Goal: Task Accomplishment & Management: Complete application form

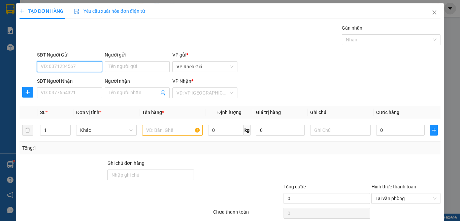
click at [67, 66] on input "SĐT Người Gửi" at bounding box center [69, 66] width 65 height 11
type input "0349510709"
click at [70, 83] on div "0349510709 - HIỂN" at bounding box center [69, 79] width 56 height 7
type input "HIỂN"
type input "0949368186"
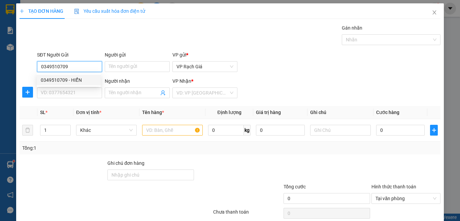
type input "CHÂU"
type input "20.000"
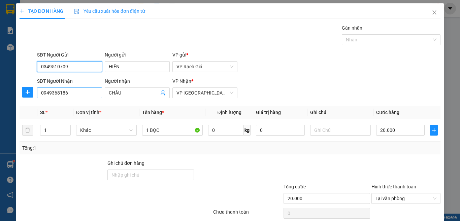
type input "0349510709"
drag, startPoint x: 73, startPoint y: 96, endPoint x: 0, endPoint y: 109, distance: 74.2
click at [0, 109] on div "TẠO ĐƠN HÀNG Yêu cầu xuất hóa đơn điện tử Transit Pickup Surcharge Ids Transit …" at bounding box center [230, 110] width 460 height 221
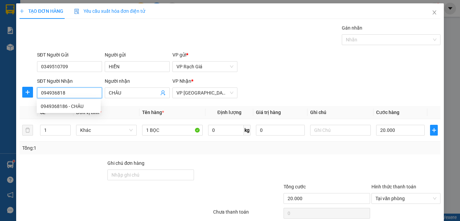
type input "0949368186"
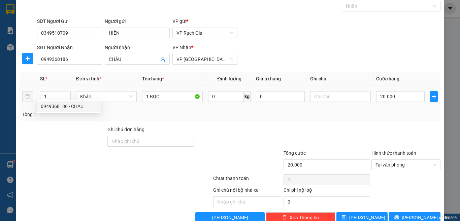
click at [177, 106] on td "1 BỌC" at bounding box center [172, 97] width 66 height 23
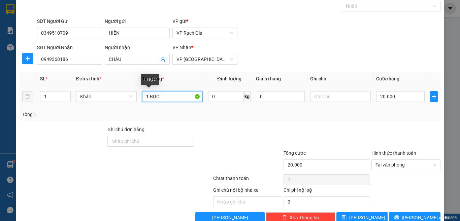
click at [175, 96] on input "1 BỌC" at bounding box center [172, 96] width 61 height 11
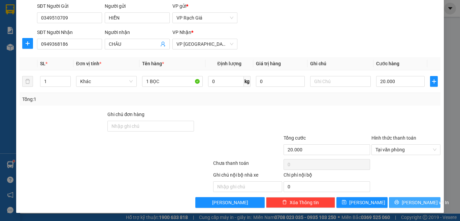
click at [417, 205] on span "[PERSON_NAME] và In" at bounding box center [425, 202] width 47 height 7
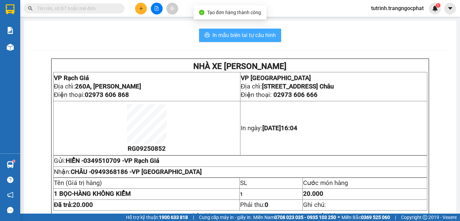
click at [247, 38] on span "In mẫu biên lai tự cấu hình" at bounding box center [243, 35] width 63 height 8
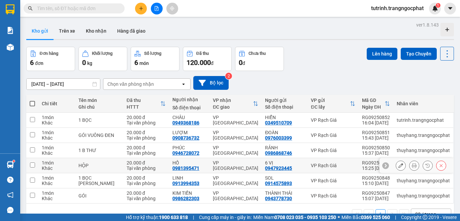
scroll to position [31, 0]
click at [32, 105] on span at bounding box center [32, 103] width 5 height 5
click at [32, 100] on input "checkbox" at bounding box center [32, 100] width 0 height 0
checkbox input "true"
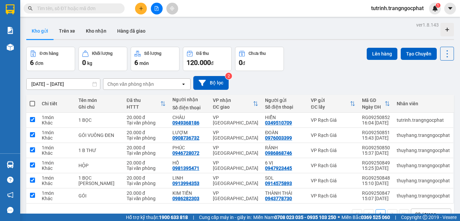
checkbox input "true"
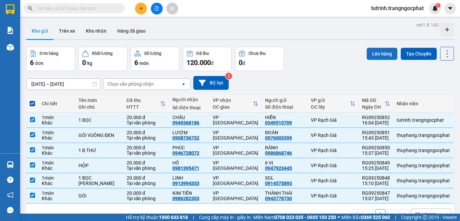
drag, startPoint x: 370, startPoint y: 53, endPoint x: 175, endPoint y: 161, distance: 222.9
click at [371, 53] on button "Lên hàng" at bounding box center [382, 54] width 31 height 12
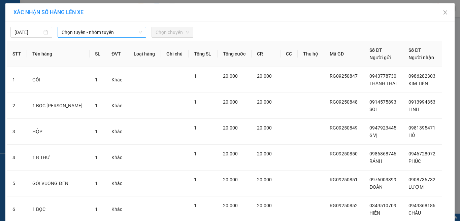
click at [103, 33] on span "Chọn tuyến - nhóm tuyến" at bounding box center [102, 32] width 80 height 10
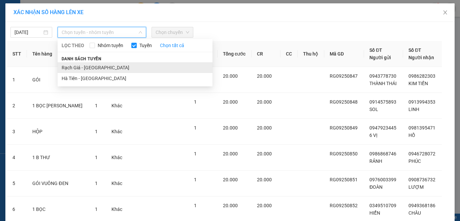
click at [100, 65] on li "Rạch Giá - Hà Tiên" at bounding box center [135, 67] width 155 height 11
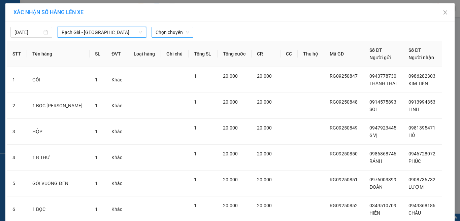
click at [166, 32] on span "Chọn chuyến" at bounding box center [173, 32] width 34 height 10
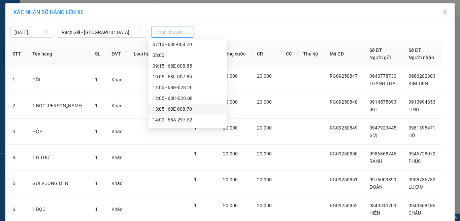
scroll to position [97, 0]
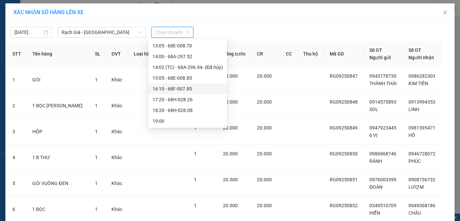
click at [165, 88] on div "16:10 - 68F-007.85" at bounding box center [187, 88] width 70 height 7
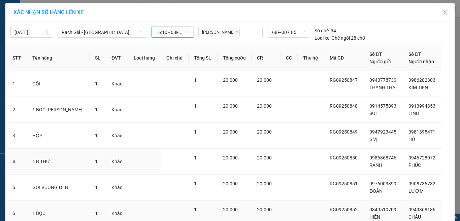
scroll to position [55, 0]
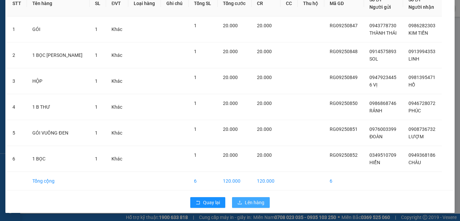
click at [246, 202] on span "Lên hàng" at bounding box center [255, 202] width 20 height 7
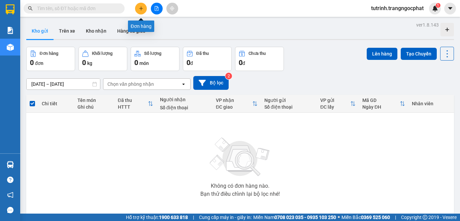
click at [142, 11] on button at bounding box center [141, 9] width 12 height 12
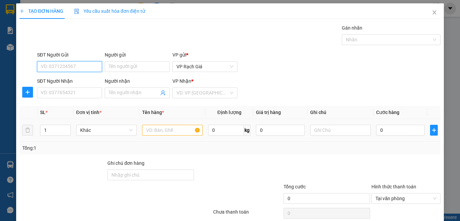
click at [86, 64] on input "SĐT Người Gửi" at bounding box center [69, 66] width 65 height 11
click at [70, 82] on div "0947923445 - 6 VỊ" at bounding box center [69, 79] width 56 height 7
type input "0947923445"
type input "6 VỊ"
type input "0981395471"
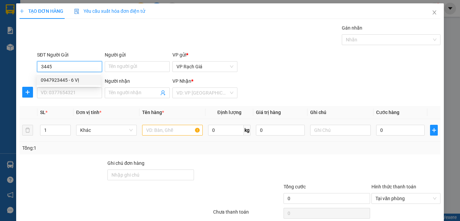
type input "HỒ"
type input "20.000"
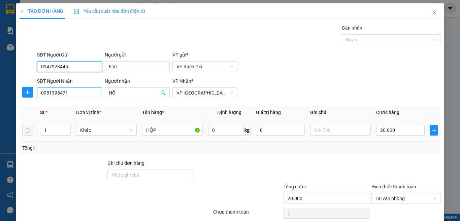
type input "0947923445"
drag, startPoint x: 54, startPoint y: 93, endPoint x: 0, endPoint y: 112, distance: 56.7
click at [0, 112] on div "TẠO ĐƠN HÀNG Yêu cầu xuất hóa đơn điện tử Transit Pickup Surcharge Ids Transit …" at bounding box center [230, 110] width 460 height 221
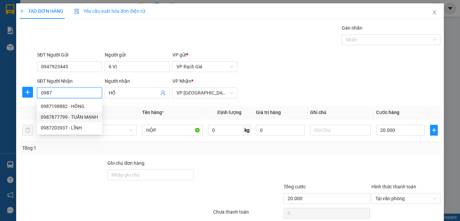
click at [76, 117] on div "0987877799 - TUẤN MẠNH" at bounding box center [69, 116] width 57 height 7
type input "0987877799"
type input "TUẤN MẠNH"
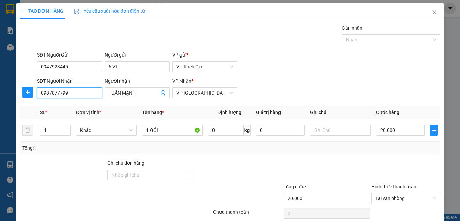
scroll to position [49, 0]
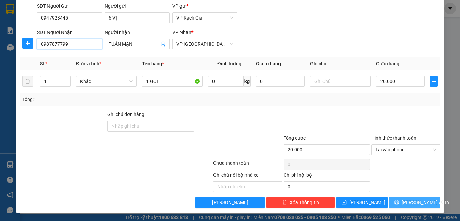
type input "0987877799"
click at [429, 201] on button "[PERSON_NAME] và In" at bounding box center [415, 202] width 52 height 11
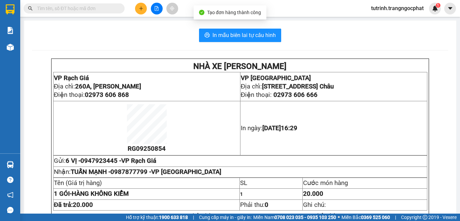
click at [233, 44] on div "In mẫu biên lai tự cấu hình NHÀ XE TRANG NGỌC PHÁT VP Rạch Giá Địa chỉ: 260A, N…" at bounding box center [240, 164] width 432 height 286
click at [246, 35] on span "In mẫu biên lai tự cấu hình" at bounding box center [243, 35] width 63 height 8
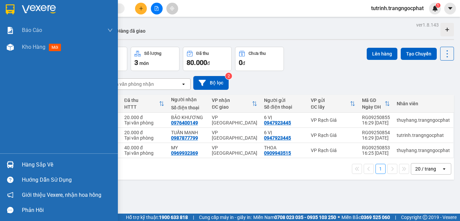
click at [18, 156] on div "Hàng sắp về Hướng dẫn sử dụng Giới thiệu Vexere, nhận hoa hồng Phản hồi" at bounding box center [59, 185] width 118 height 64
drag, startPoint x: 33, startPoint y: 160, endPoint x: 37, endPoint y: 161, distance: 4.3
click at [33, 160] on div "Hàng sắp về" at bounding box center [67, 165] width 91 height 10
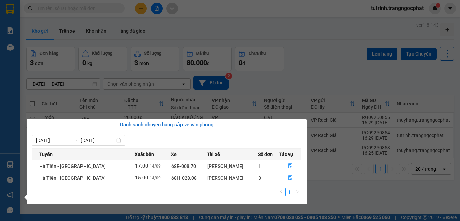
click at [298, 68] on section "Kết quả tìm kiếm ( 0 ) Bộ lọc No Data tutrinh.trangngocphat 1 Báo cáo Doanh số …" at bounding box center [230, 110] width 460 height 221
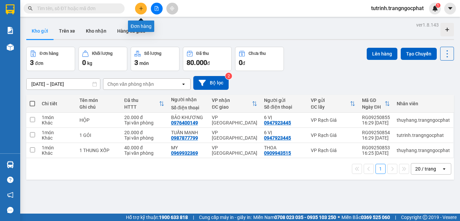
click at [142, 8] on icon "plus" at bounding box center [141, 8] width 4 height 0
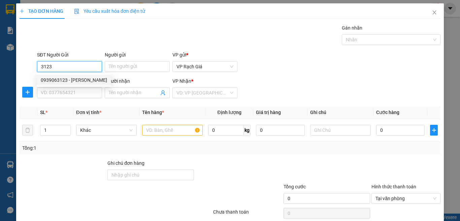
click at [81, 79] on div "0939063123 - HÙNG PHONG" at bounding box center [74, 79] width 66 height 7
type input "0939063123"
type input "HÙNG PHONG"
type input "0918208511"
type input "ÁNH BĂNG"
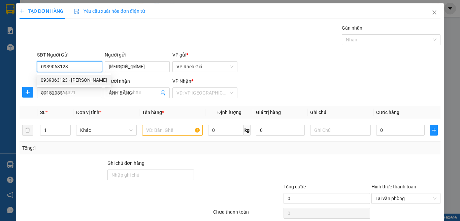
type input "20.000"
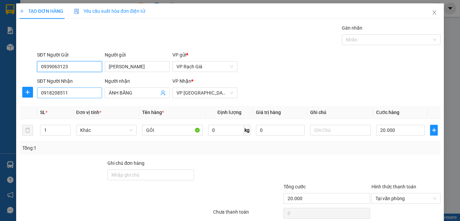
type input "0939063123"
drag, startPoint x: 75, startPoint y: 89, endPoint x: 0, endPoint y: 122, distance: 82.6
click at [0, 130] on div "TẠO ĐƠN HÀNG Yêu cầu xuất hóa đơn điện tử Transit Pickup Surcharge Ids Transit …" at bounding box center [230, 110] width 460 height 221
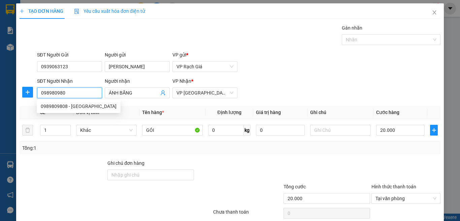
type input "0989809808"
click at [77, 102] on div "0989809808 - ĐỨC NGUYÊN" at bounding box center [79, 106] width 84 height 11
type input "ĐỨC NGUYÊN"
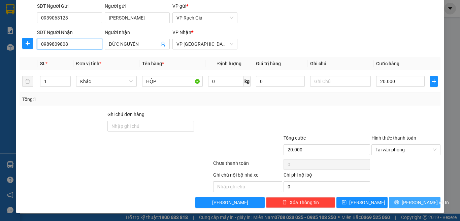
type input "0989809808"
click at [399, 203] on icon "printer" at bounding box center [397, 202] width 4 height 4
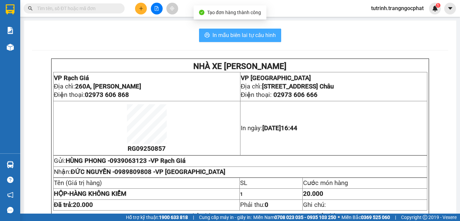
click at [250, 37] on span "In mẫu biên lai tự cấu hình" at bounding box center [243, 35] width 63 height 8
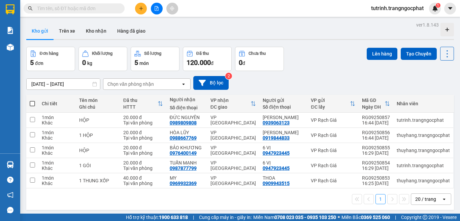
click at [63, 8] on input "text" at bounding box center [76, 8] width 79 height 7
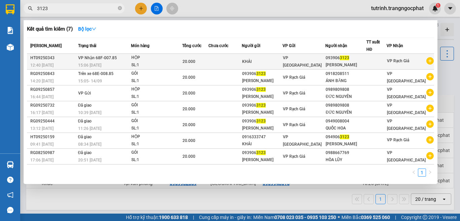
type input "3123"
click at [223, 59] on td at bounding box center [224, 62] width 33 height 16
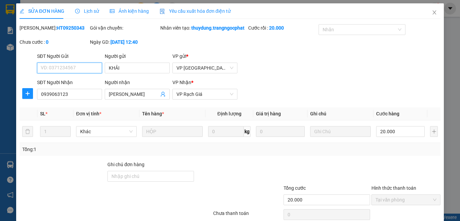
type input "KHẢI"
type input "0939063123"
type input "HÙNG PHONG"
type input "20.000"
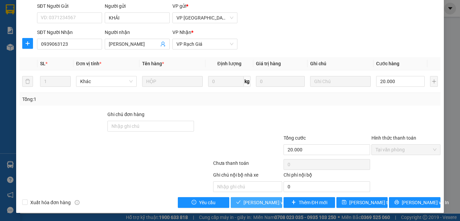
click at [266, 203] on span "Lưu và Giao hàng" at bounding box center [275, 202] width 65 height 7
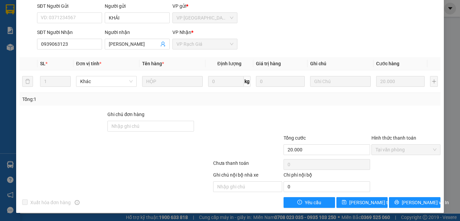
scroll to position [0, 0]
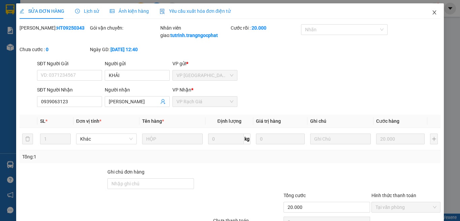
click at [433, 13] on icon "close" at bounding box center [435, 12] width 4 height 4
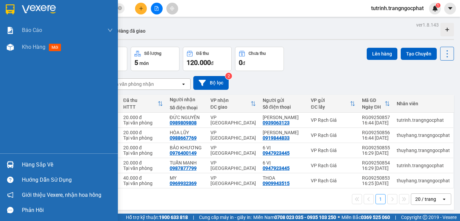
drag, startPoint x: 0, startPoint y: 31, endPoint x: 10, endPoint y: -3, distance: 35.1
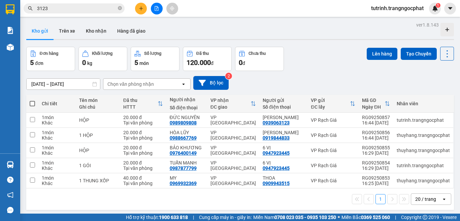
drag, startPoint x: 10, startPoint y: -3, endPoint x: 321, endPoint y: 88, distance: 323.7
click at [321, 88] on div "12/09/2025 – 14/09/2025 Press the down arrow key to interact with the calendar …" at bounding box center [240, 83] width 428 height 14
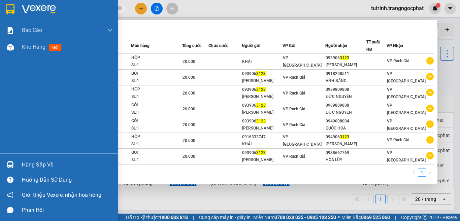
drag, startPoint x: 85, startPoint y: 10, endPoint x: 0, endPoint y: 1, distance: 85.6
click at [0, 1] on section "Kết quả tìm kiếm ( 7 ) Bộ lọc Mã ĐH Trạng thái Món hàng Tổng cước Chưa cước Ngư…" at bounding box center [230, 110] width 460 height 221
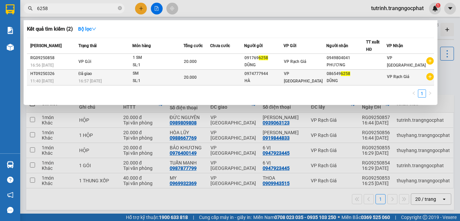
type input "6258"
click at [277, 77] on div "HÀ" at bounding box center [263, 80] width 39 height 7
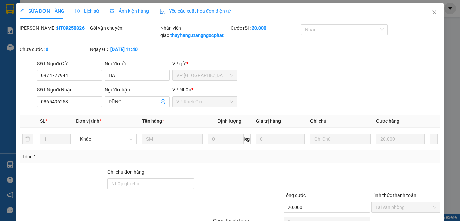
type input "0974777944"
type input "HÀ"
type input "0865496258"
type input "DŨNG"
type input "20.000"
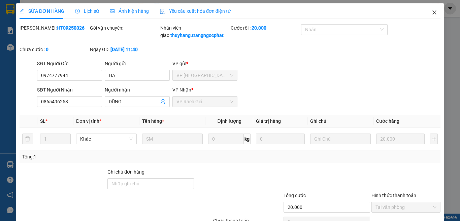
click at [432, 11] on icon "close" at bounding box center [434, 12] width 5 height 5
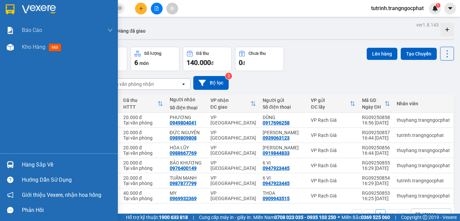
click at [52, 170] on div "Hàng sắp về" at bounding box center [59, 164] width 118 height 15
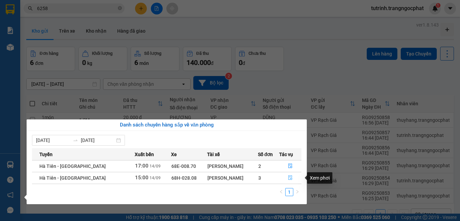
click at [290, 180] on icon "file-done" at bounding box center [290, 177] width 5 height 5
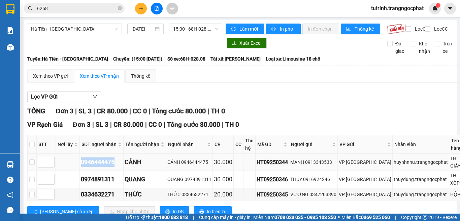
drag, startPoint x: 115, startPoint y: 166, endPoint x: 70, endPoint y: 168, distance: 45.1
click at [69, 168] on tr "0946444475 CẢNH CẢNH 0946444475 30.000 HT09250344 MẠNH 0913343533 VP Hà Tiên hu…" at bounding box center [277, 162] width 498 height 17
copy div "0946444475"
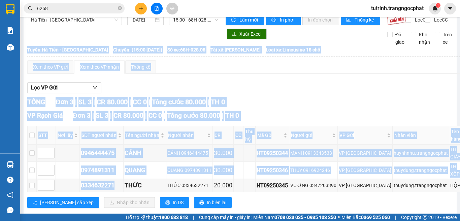
scroll to position [30, 0]
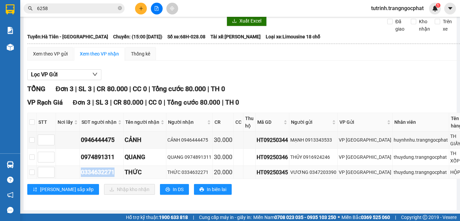
drag, startPoint x: 116, startPoint y: 201, endPoint x: 80, endPoint y: 173, distance: 46.1
click at [80, 173] on td "0334632271" at bounding box center [102, 172] width 44 height 13
copy div "0334632271"
click at [36, 119] on th at bounding box center [32, 122] width 9 height 19
click at [33, 120] on input "checkbox" at bounding box center [31, 121] width 5 height 5
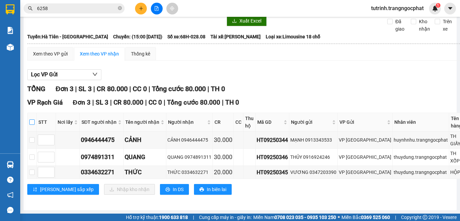
checkbox input "true"
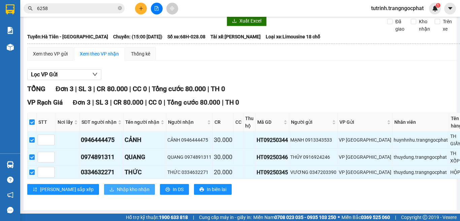
click at [117, 187] on span "Nhập kho nhận" at bounding box center [133, 189] width 33 height 7
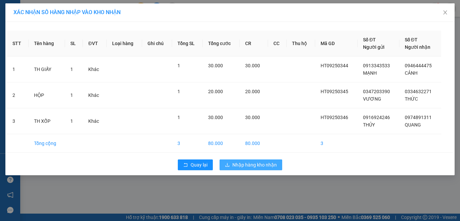
click at [246, 166] on span "Nhập hàng kho nhận" at bounding box center [254, 164] width 44 height 7
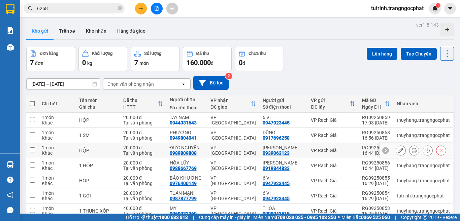
scroll to position [33, 0]
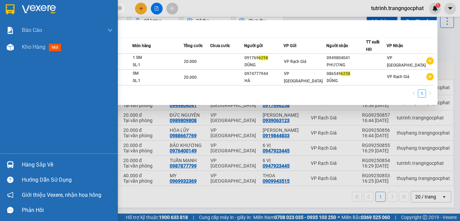
drag, startPoint x: 27, startPoint y: 12, endPoint x: 0, endPoint y: 13, distance: 26.6
click at [0, 13] on section "Kết quả tìm kiếm ( 2 ) Bộ lọc Mã ĐH Trạng thái Món hàng Tổng cước Chưa cước Ngư…" at bounding box center [230, 110] width 460 height 221
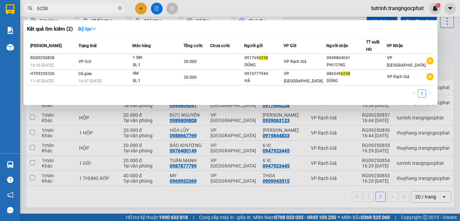
click at [236, 200] on div at bounding box center [230, 110] width 460 height 221
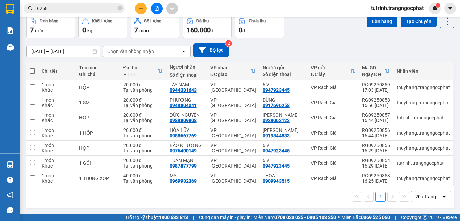
click at [33, 71] on span at bounding box center [32, 70] width 5 height 5
click at [32, 68] on input "checkbox" at bounding box center [32, 68] width 0 height 0
checkbox input "true"
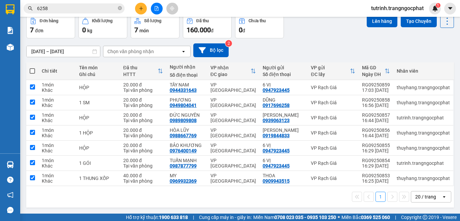
checkbox input "true"
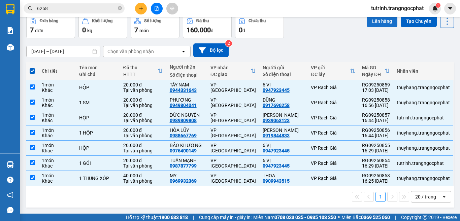
click at [382, 24] on button "Lên hàng" at bounding box center [382, 21] width 31 height 12
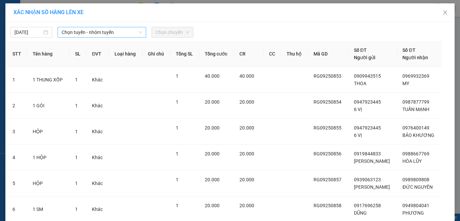
click at [109, 30] on span "Chọn tuyến - nhóm tuyến" at bounding box center [102, 32] width 80 height 10
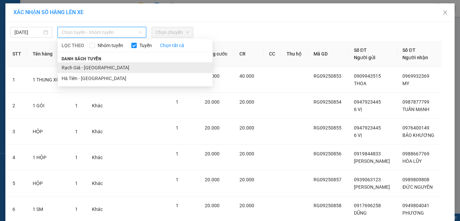
click at [95, 70] on li "Rạch Giá - Hà Tiên" at bounding box center [135, 67] width 155 height 11
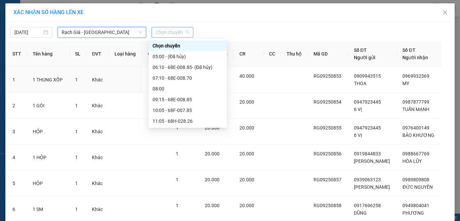
click at [171, 34] on span "Chọn chuyến" at bounding box center [173, 32] width 34 height 10
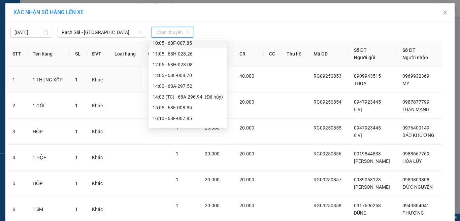
scroll to position [97, 0]
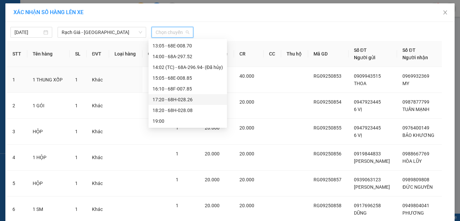
click at [175, 98] on div "17:20 - 68H-028.26" at bounding box center [187, 99] width 70 height 7
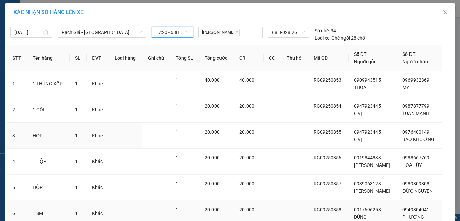
scroll to position [80, 0]
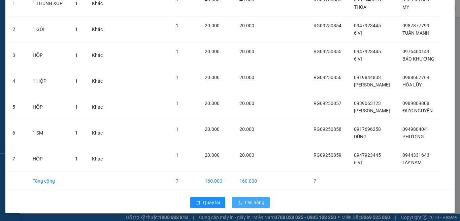
click at [246, 201] on span "Lên hàng" at bounding box center [255, 202] width 20 height 7
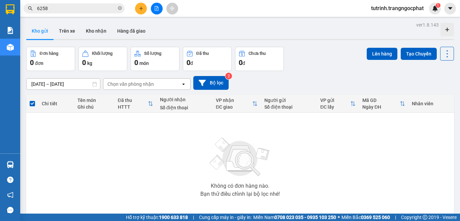
click at [252, 199] on div "Không có đơn hàng nào. Bạn thử điều chỉnh lại bộ lọc nhé!" at bounding box center [240, 165] width 421 height 101
drag, startPoint x: 59, startPoint y: 16, endPoint x: 0, endPoint y: 21, distance: 58.8
click at [0, 21] on section "Kết quả tìm kiếm ( 2 ) Bộ lọc Mã ĐH Trạng thái Món hàng Tổng cước Chưa cước Ngư…" at bounding box center [230, 110] width 460 height 221
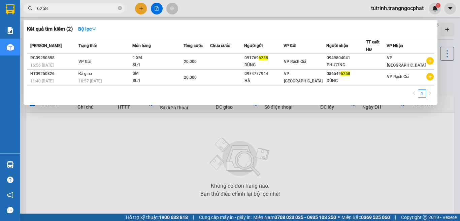
drag, startPoint x: 81, startPoint y: 4, endPoint x: 68, endPoint y: 6, distance: 13.0
click at [68, 6] on span "6258" at bounding box center [74, 8] width 101 height 10
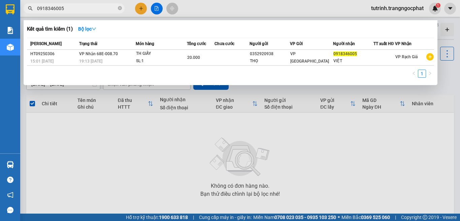
type input "0918346005"
click at [256, 49] on th "Người gửi" at bounding box center [269, 44] width 40 height 12
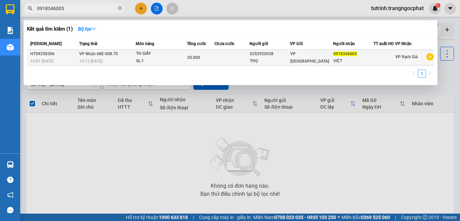
click at [269, 56] on div "0352920938" at bounding box center [270, 53] width 40 height 7
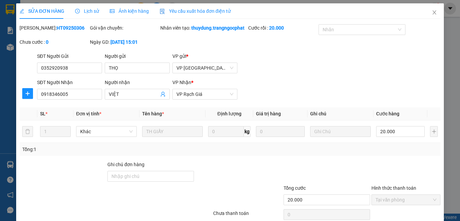
type input "0352920938"
type input "THỌ"
type input "0918346005"
type input "VIỆT"
type input "20.000"
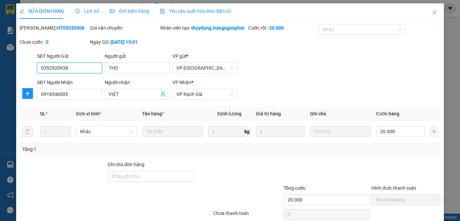
scroll to position [58, 0]
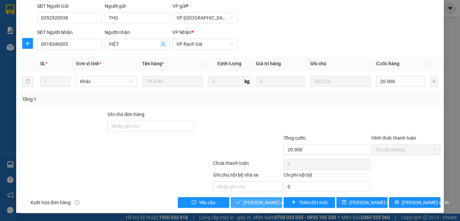
click at [264, 203] on span "Lưu và Giao hàng" at bounding box center [275, 202] width 65 height 7
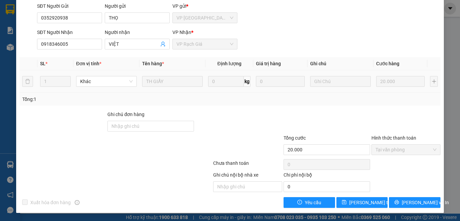
scroll to position [0, 0]
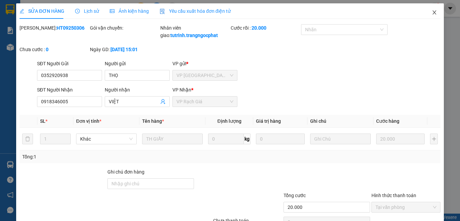
click at [433, 14] on icon "close" at bounding box center [435, 12] width 4 height 4
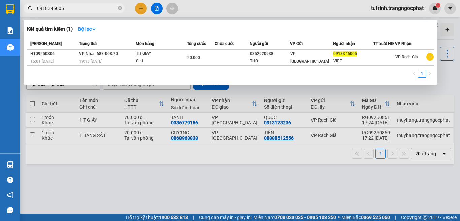
drag, startPoint x: 95, startPoint y: 11, endPoint x: 0, endPoint y: 14, distance: 95.3
click at [0, 14] on section "Kết quả tìm kiếm ( 1 ) Bộ lọc Mã ĐH Trạng thái Món hàng Tổng cước Chưa cước Ngư…" at bounding box center [230, 110] width 460 height 221
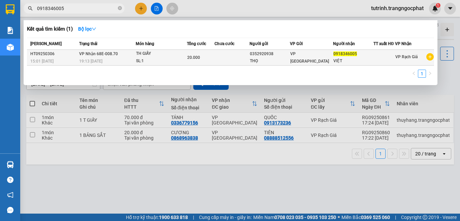
click at [285, 57] on div "0352920938" at bounding box center [270, 53] width 40 height 7
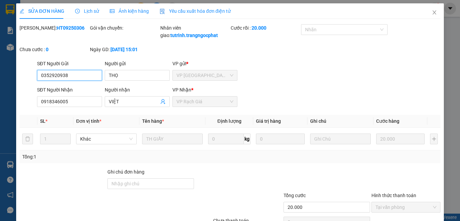
type input "0352920938"
type input "THỌ"
type input "0918346005"
type input "VIỆT"
type input "20.000"
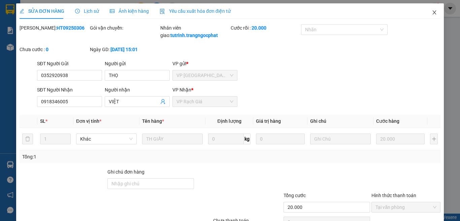
click at [432, 13] on icon "close" at bounding box center [434, 12] width 5 height 5
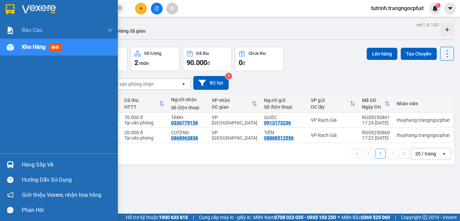
click at [51, 167] on div "Hàng sắp về" at bounding box center [67, 165] width 91 height 10
